Goal: Task Accomplishment & Management: Use online tool/utility

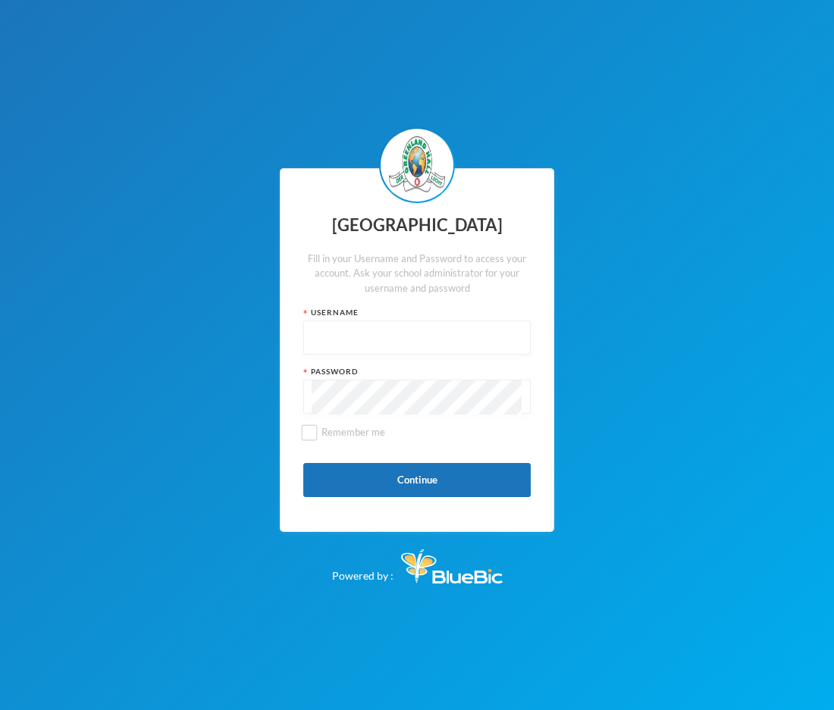
click at [351, 342] on input "text" at bounding box center [417, 338] width 211 height 34
type input "glh25cs29"
click at [403, 484] on button "Continue" at bounding box center [416, 480] width 227 height 34
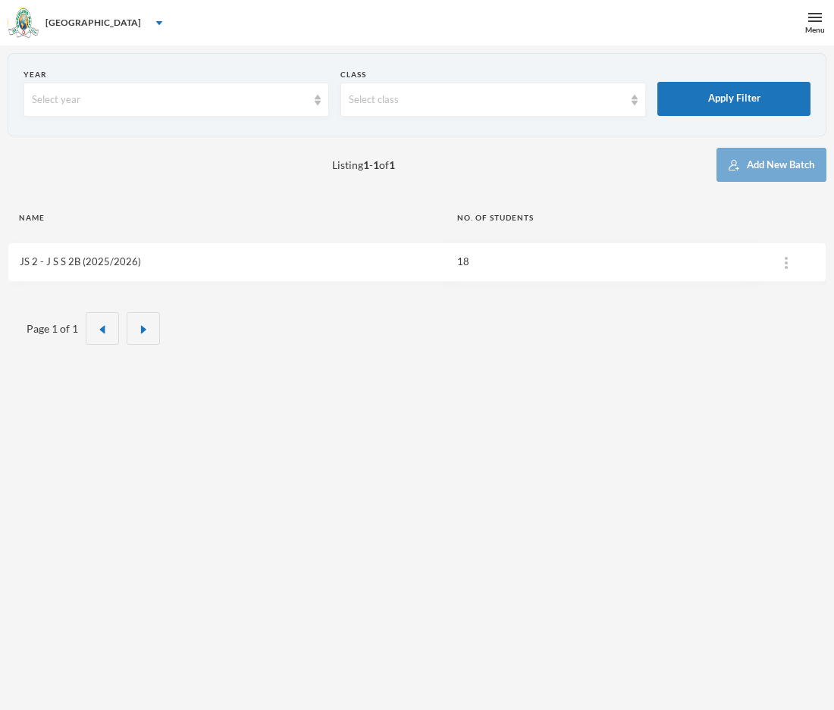
click at [121, 262] on link "JS 2 - J S S 2B (2025/2026)" at bounding box center [80, 262] width 121 height 12
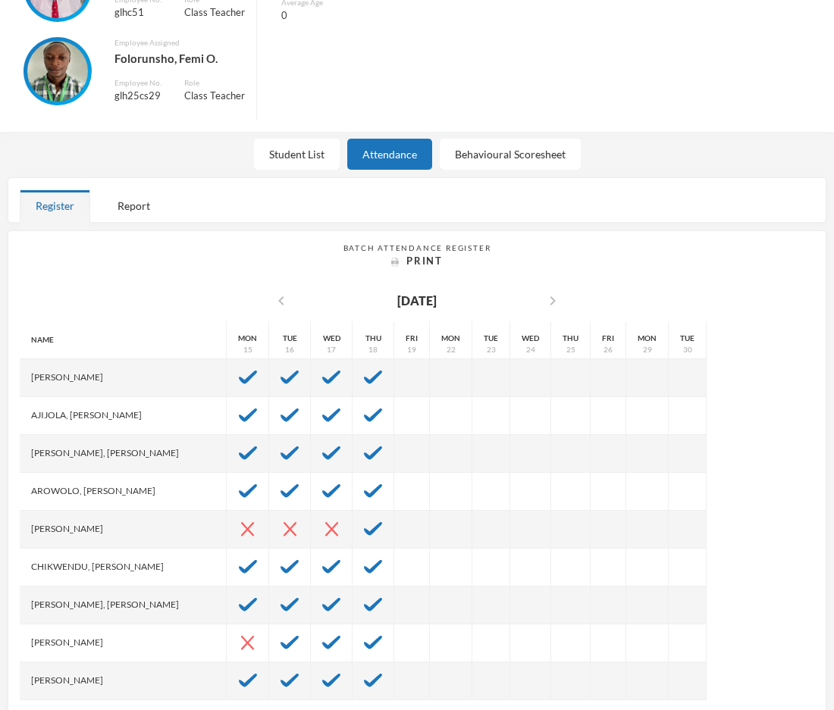
scroll to position [173, 0]
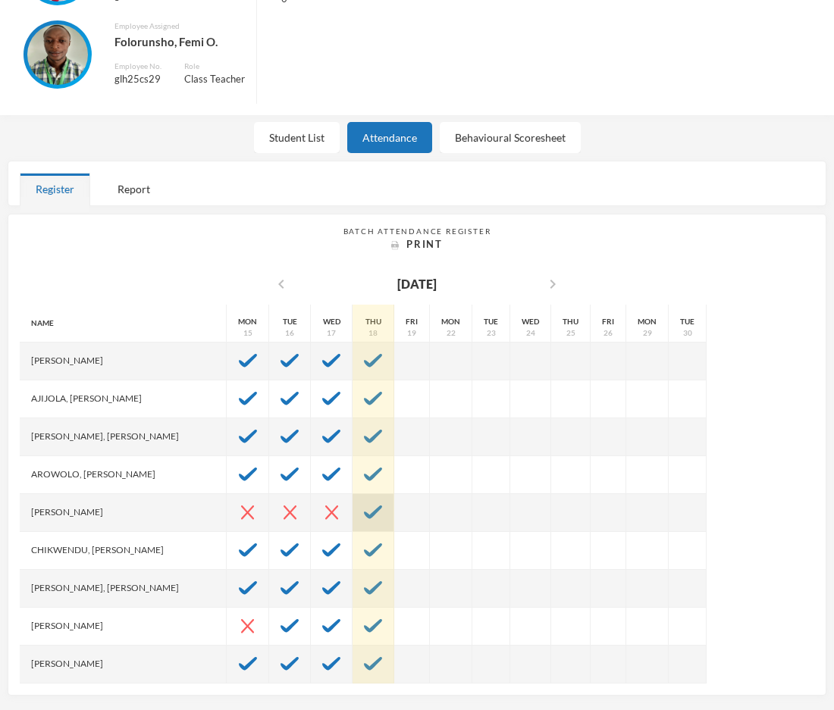
click at [381, 512] on img at bounding box center [373, 513] width 18 height 14
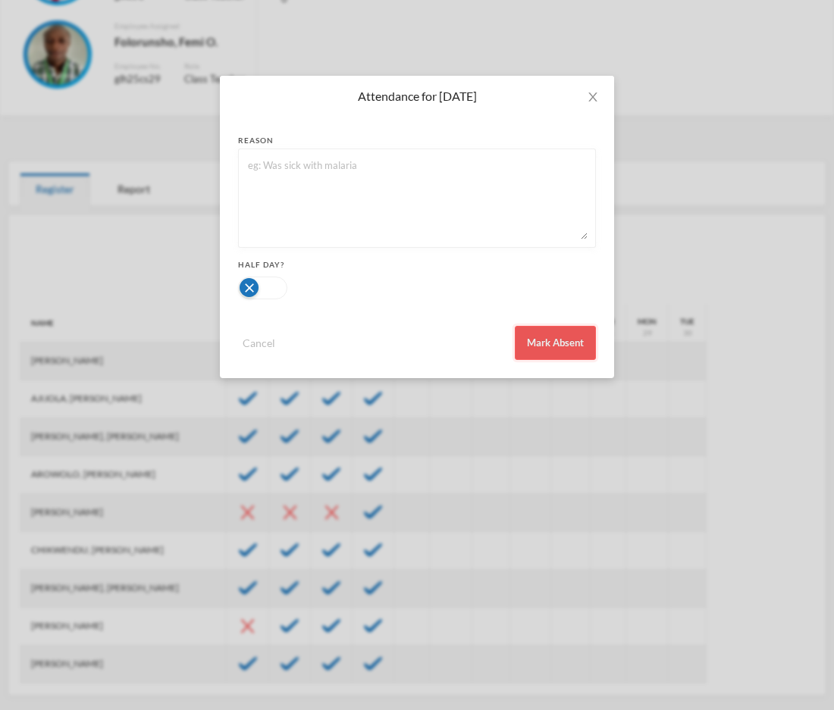
click at [544, 335] on button "Mark Absent" at bounding box center [555, 343] width 81 height 34
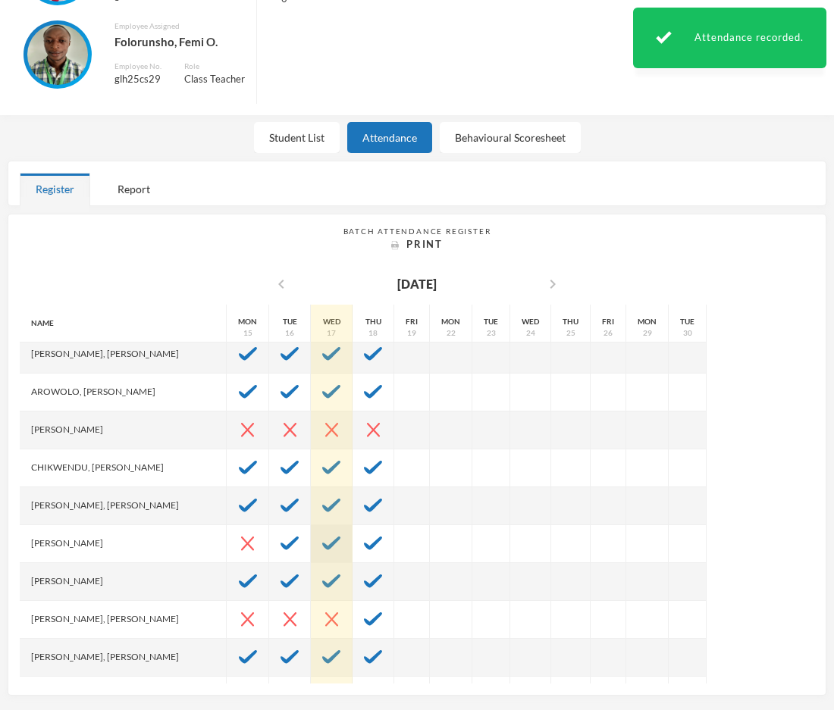
scroll to position [157, 0]
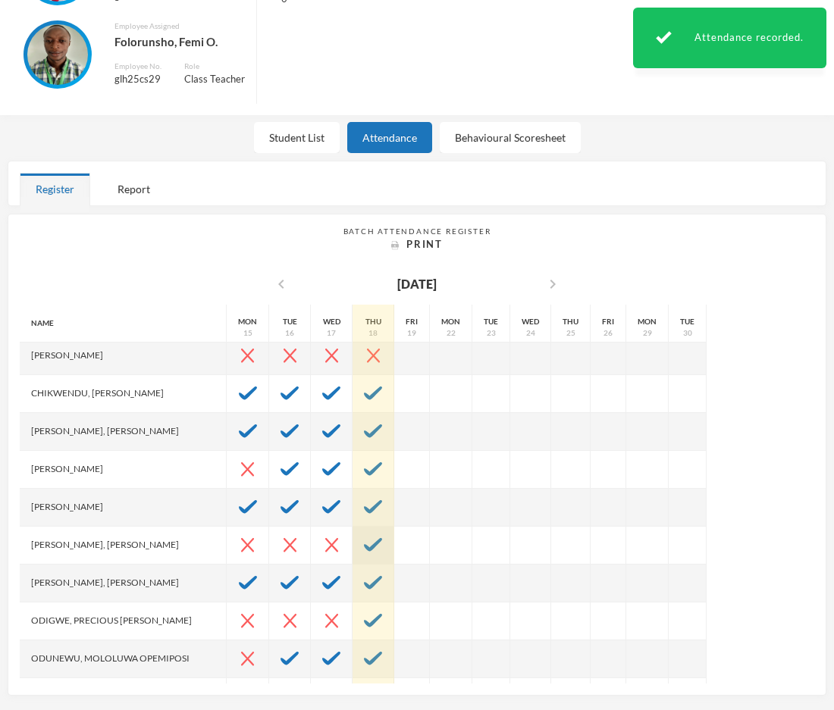
click at [378, 546] on img at bounding box center [373, 545] width 18 height 14
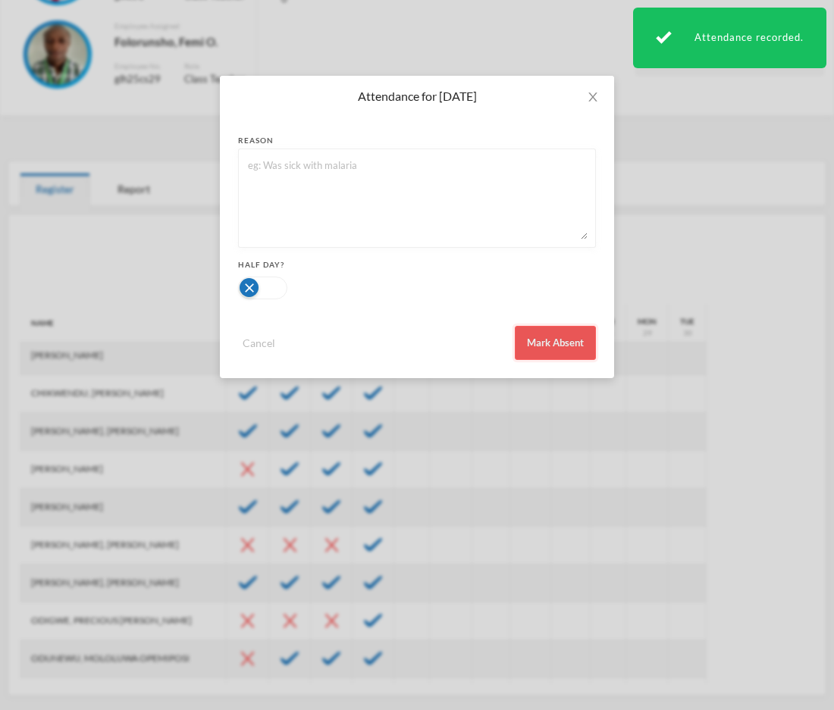
click at [541, 340] on button "Mark Absent" at bounding box center [555, 343] width 81 height 34
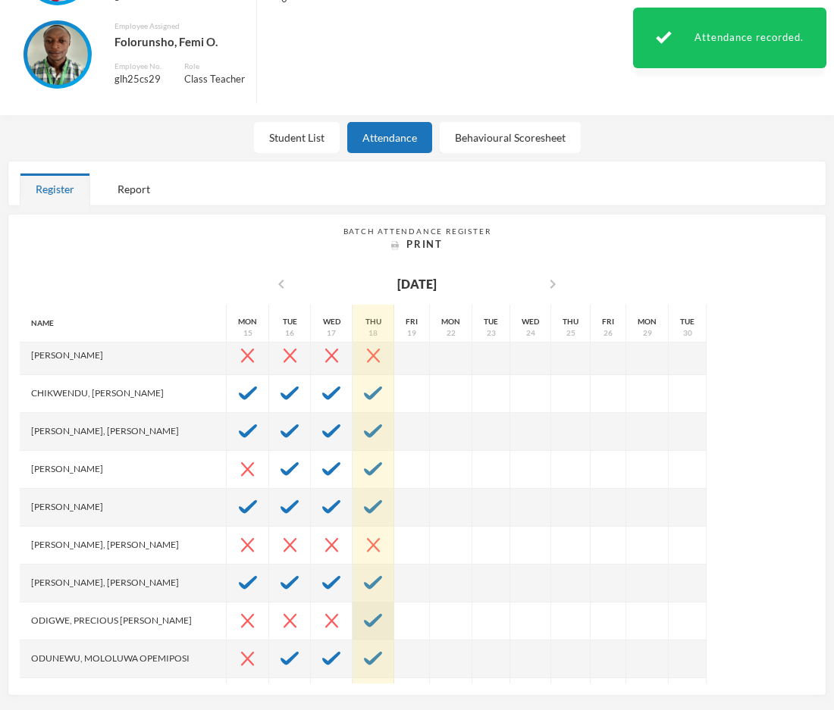
click at [376, 625] on img at bounding box center [373, 621] width 18 height 14
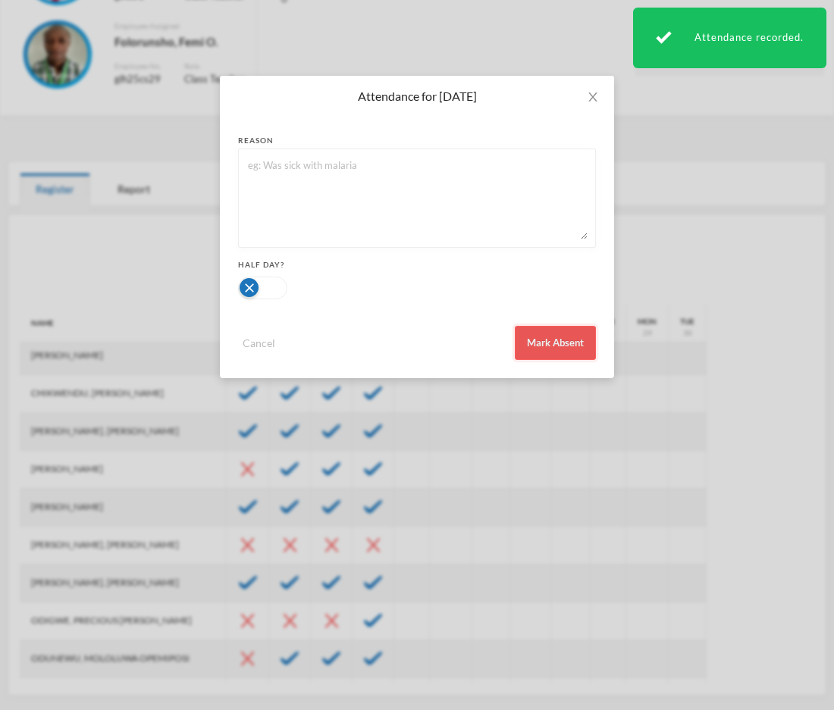
click at [547, 346] on button "Mark Absent" at bounding box center [555, 343] width 81 height 34
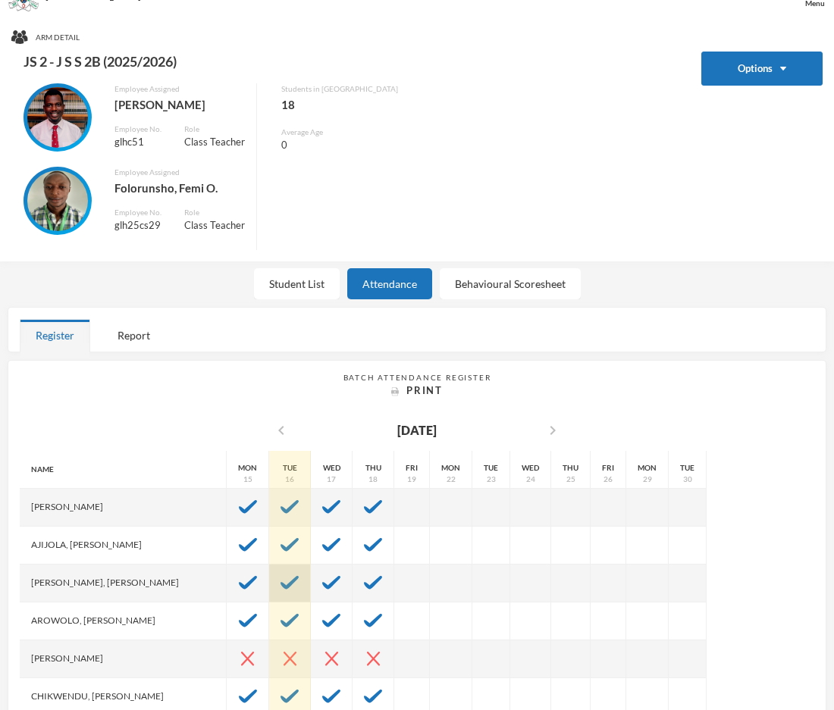
scroll to position [0, 0]
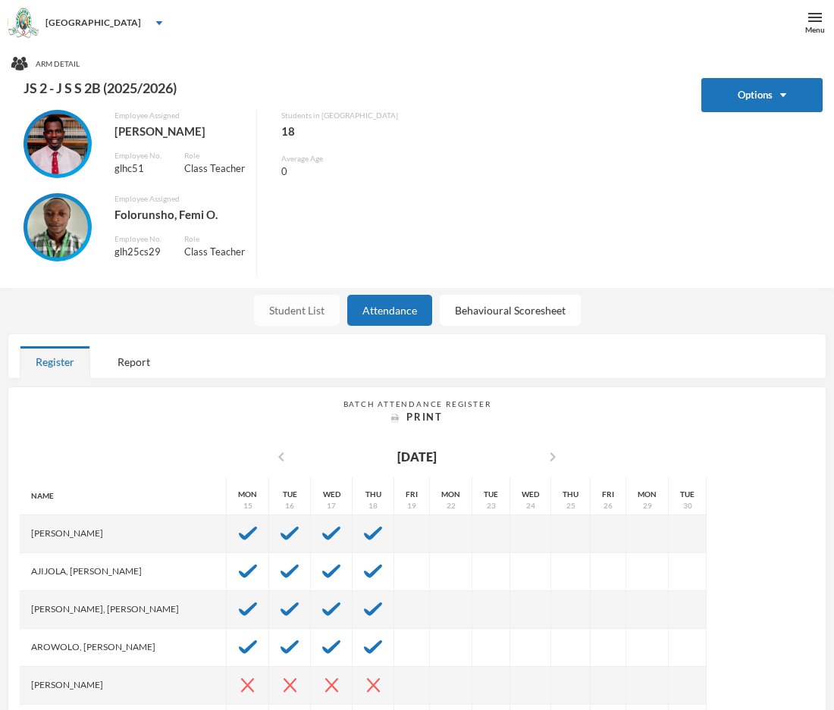
click at [304, 315] on div "Student List" at bounding box center [297, 310] width 86 height 31
